Goal: Find specific page/section: Find specific page/section

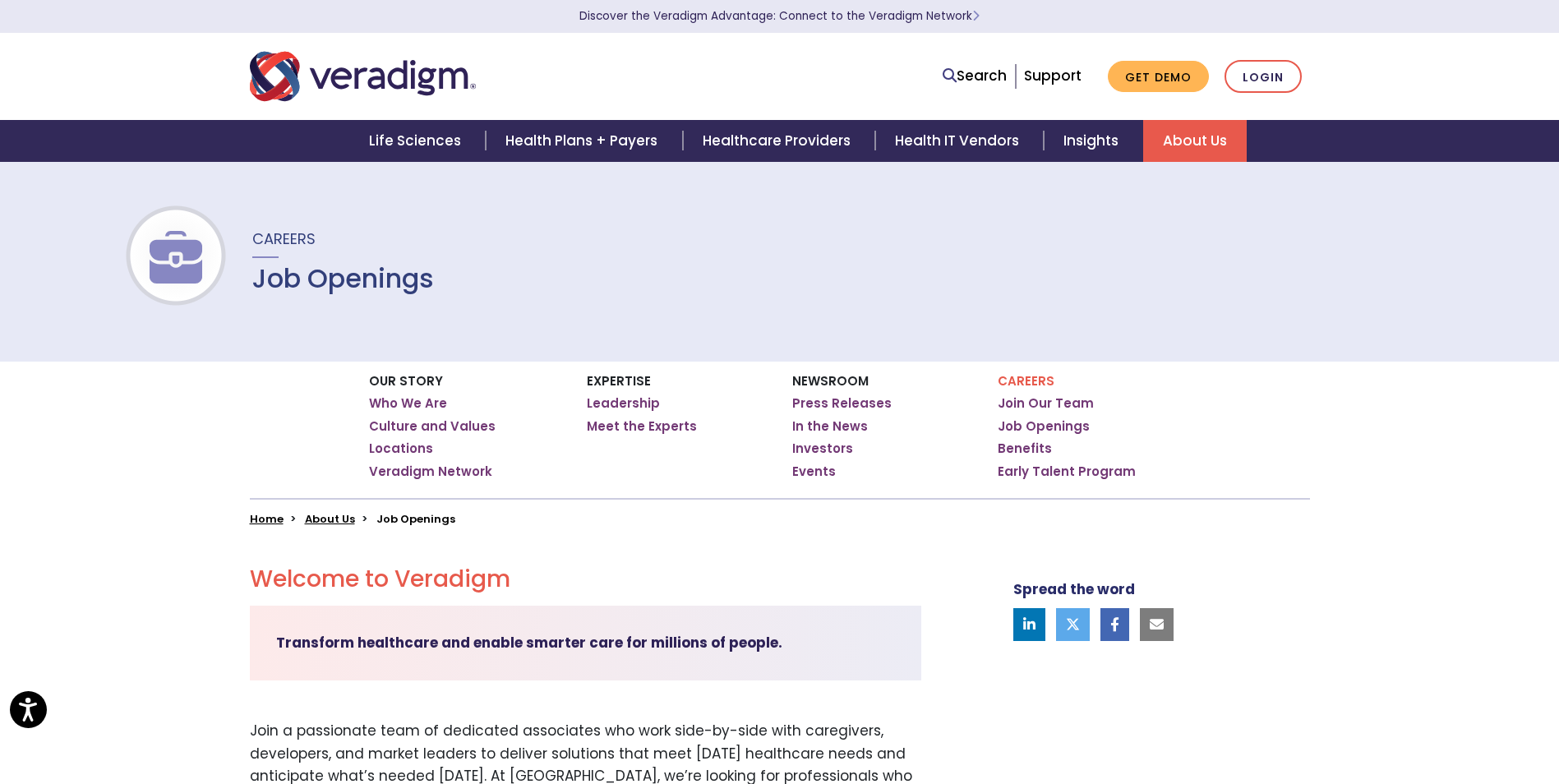
click at [1022, 378] on p "Careers" at bounding box center [1094, 381] width 193 height 15
click at [1036, 399] on link "Join Our Team" at bounding box center [1046, 403] width 97 height 16
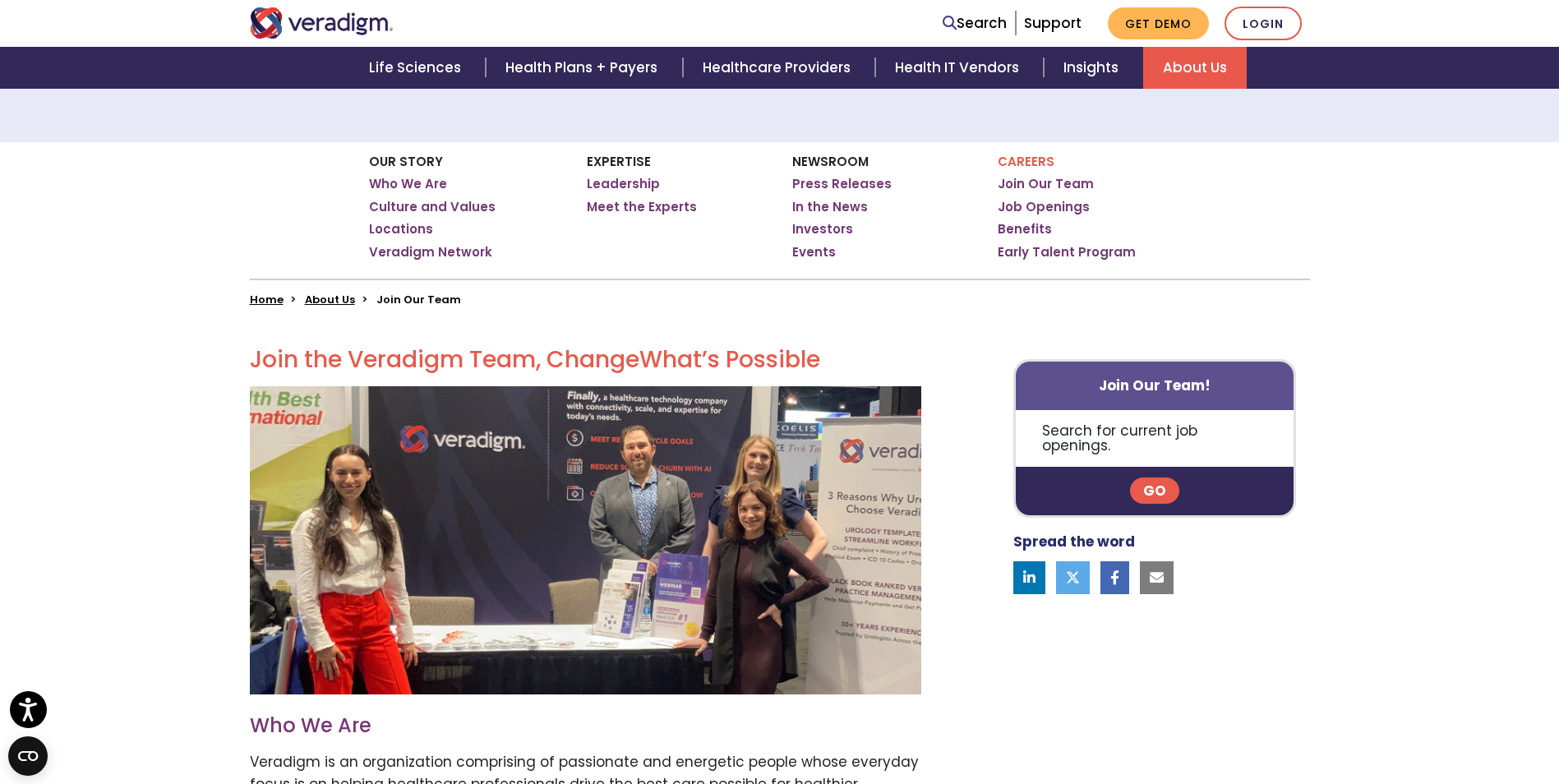
scroll to position [165, 0]
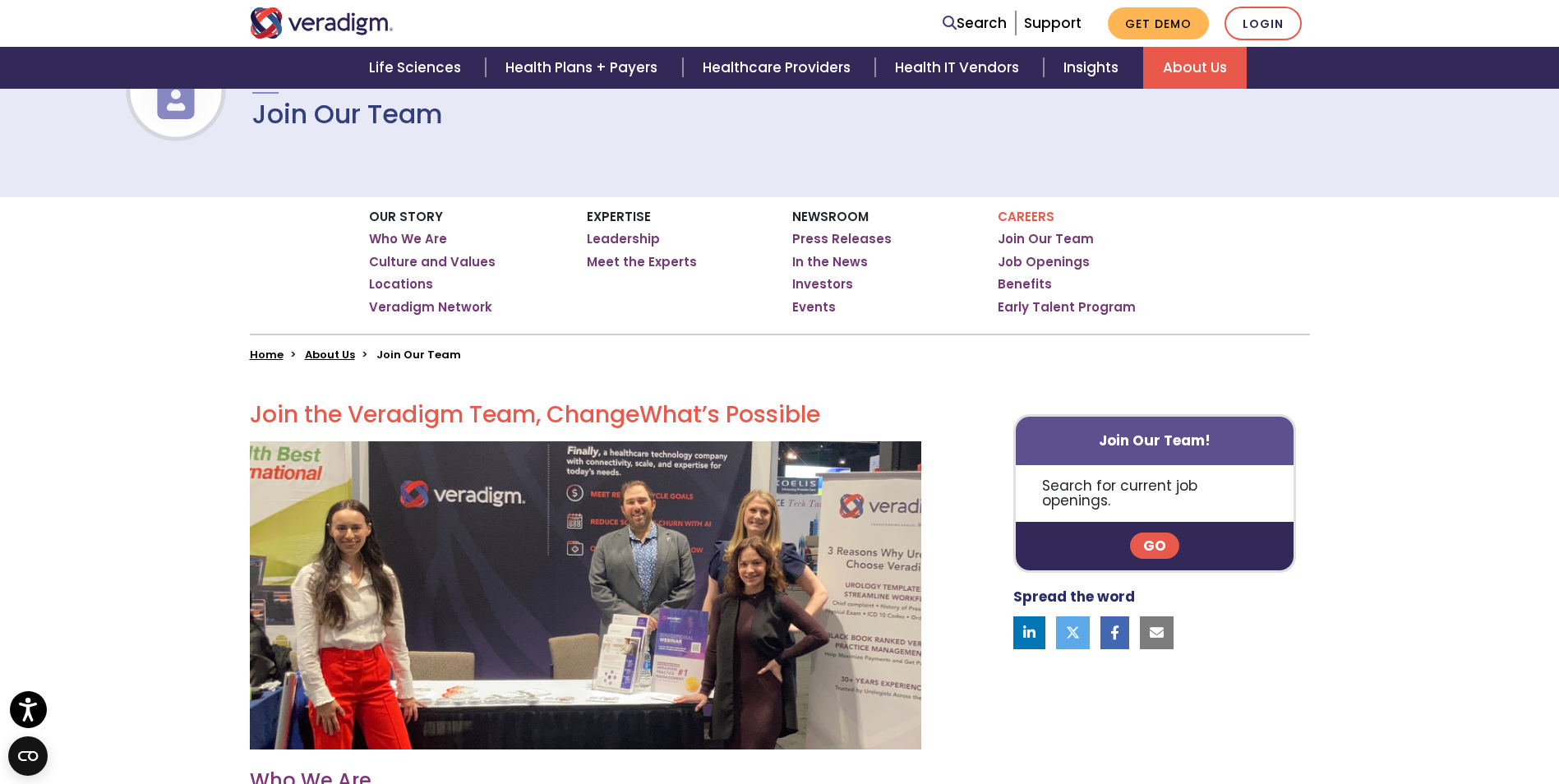
click at [1146, 532] on link "Go" at bounding box center [1154, 545] width 49 height 27
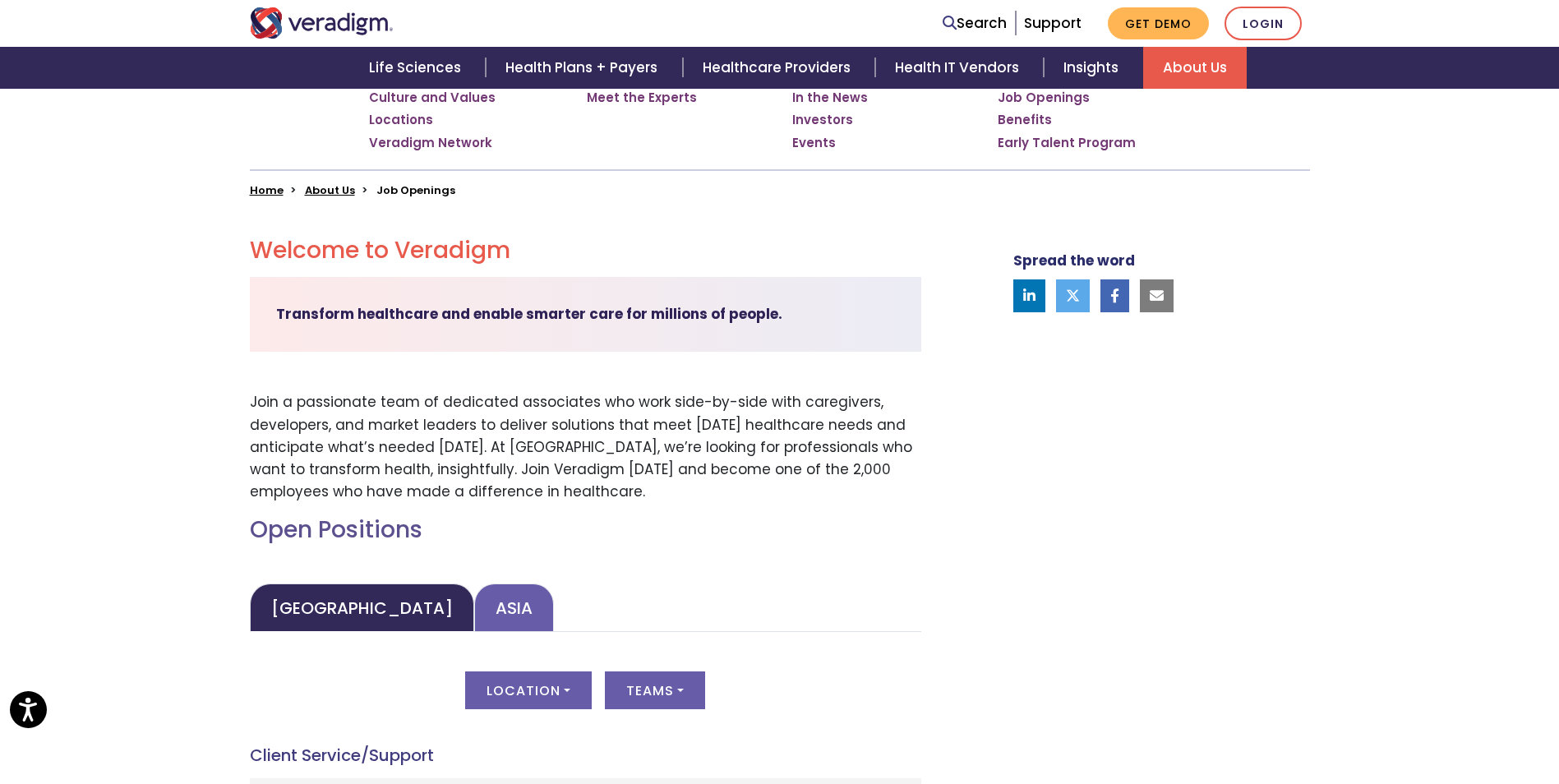
click at [474, 603] on link "Asia" at bounding box center [514, 607] width 79 height 48
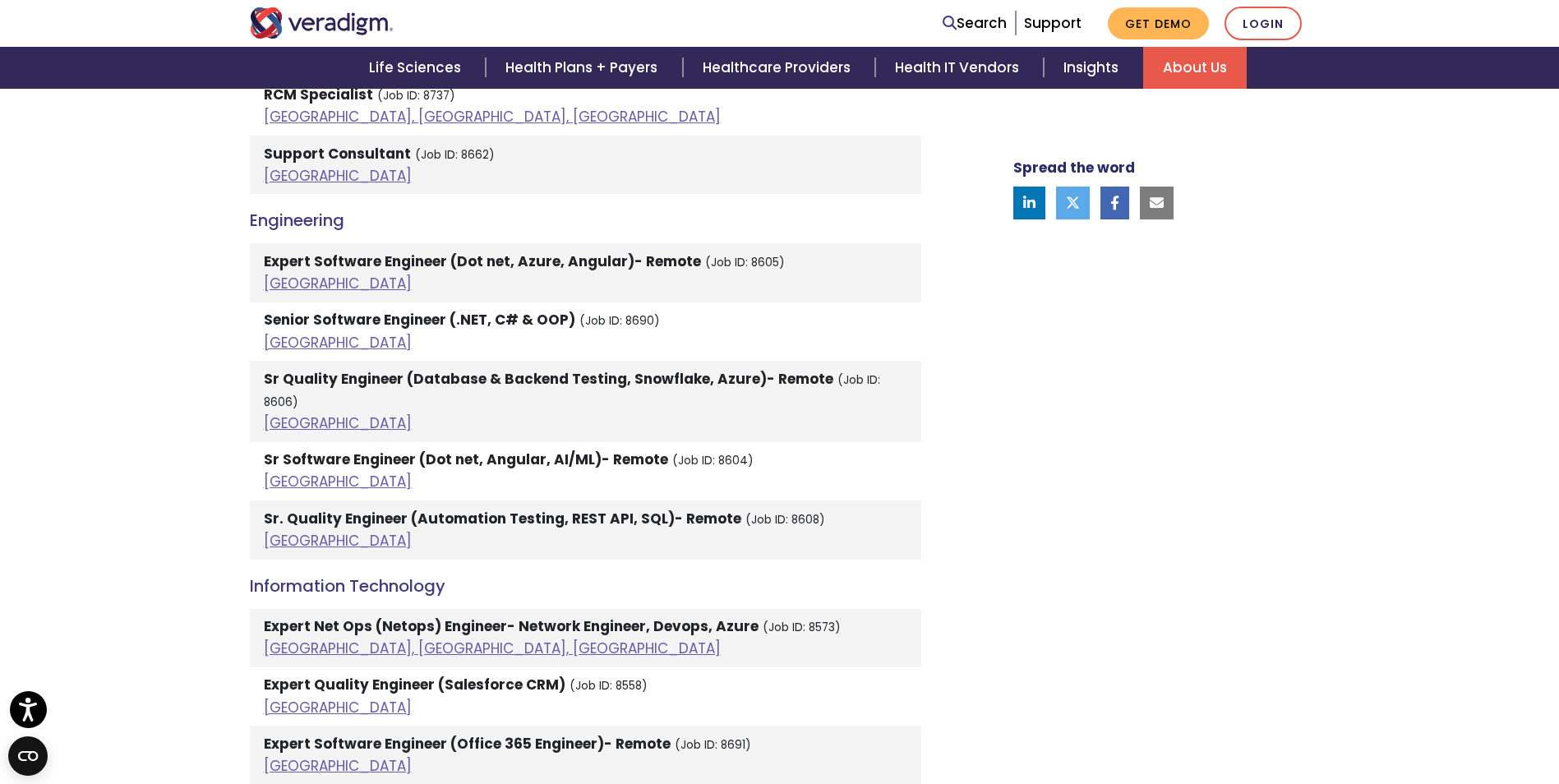
scroll to position [1971, 0]
